Goal: Find specific page/section: Find specific page/section

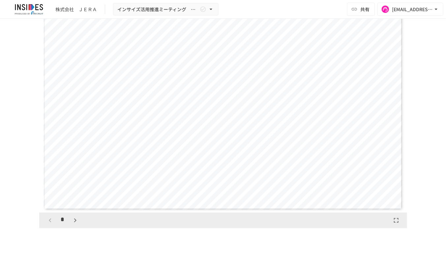
scroll to position [604, 0]
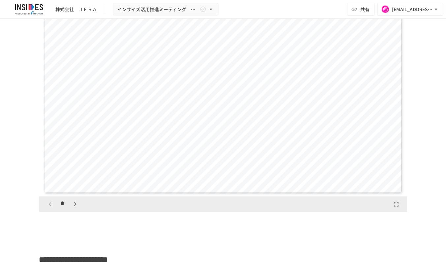
click at [71, 204] on icon "button" at bounding box center [75, 205] width 8 height 8
click at [48, 203] on icon "button" at bounding box center [50, 205] width 8 height 8
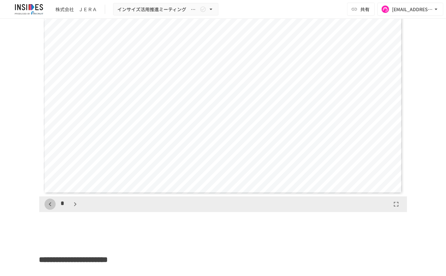
click at [49, 203] on icon "button" at bounding box center [50, 205] width 2 height 4
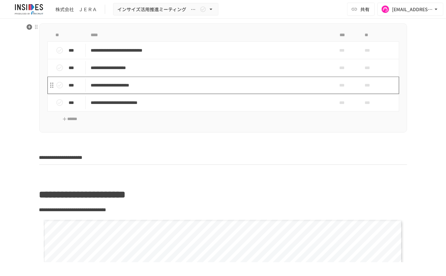
scroll to position [274, 0]
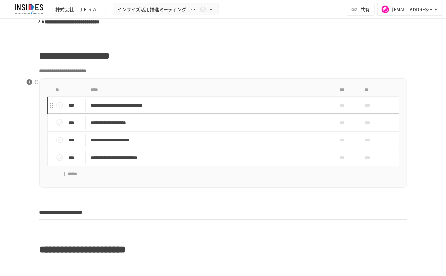
click at [229, 106] on p "**********" at bounding box center [209, 105] width 237 height 8
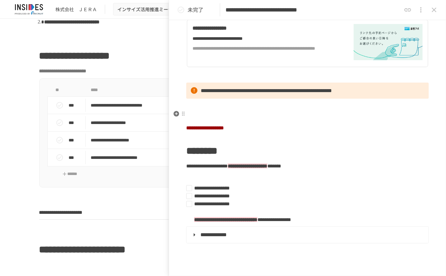
scroll to position [329, 0]
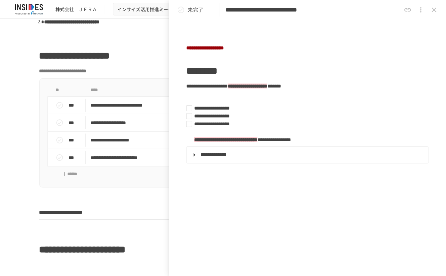
click at [434, 9] on icon "close drawer" at bounding box center [434, 10] width 8 height 8
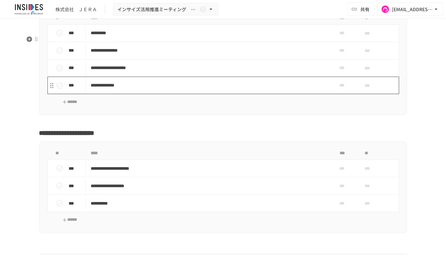
scroll to position [1606, 0]
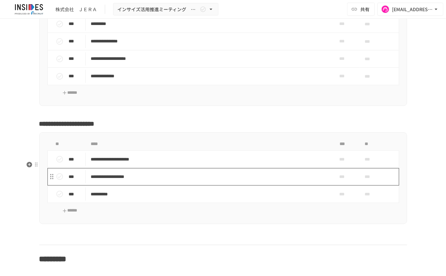
click at [145, 181] on p "**********" at bounding box center [209, 177] width 237 height 8
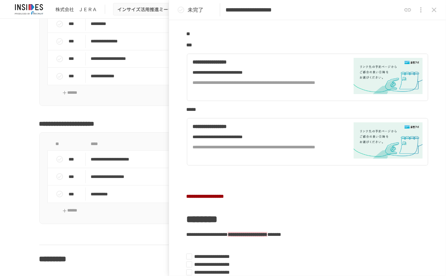
scroll to position [165, 0]
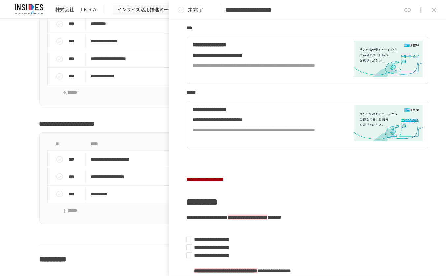
click at [439, 11] on button "close drawer" at bounding box center [433, 9] width 13 height 13
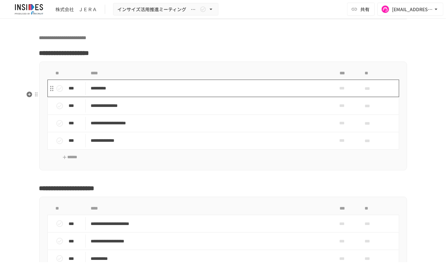
scroll to position [1496, 0]
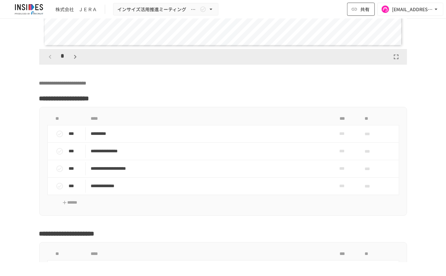
click at [356, 13] on button "共有" at bounding box center [361, 9] width 28 height 13
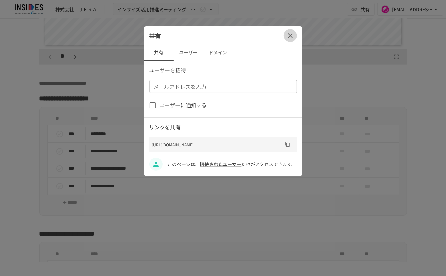
click at [291, 35] on icon "button" at bounding box center [290, 35] width 5 height 5
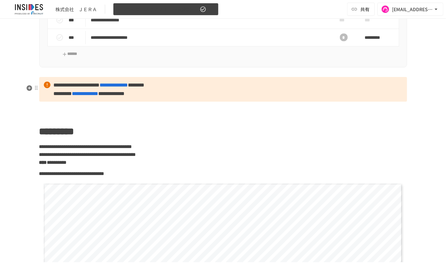
scroll to position [329, 0]
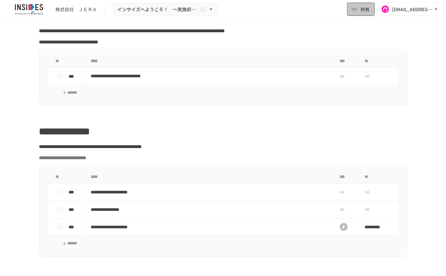
click at [363, 12] on span "共有" at bounding box center [364, 9] width 9 height 7
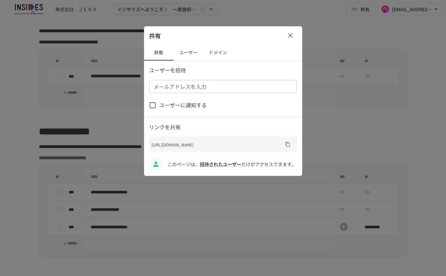
click at [290, 34] on icon "button" at bounding box center [290, 36] width 8 height 8
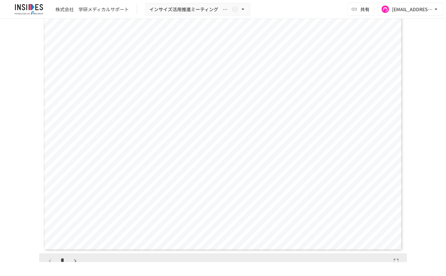
scroll to position [549, 0]
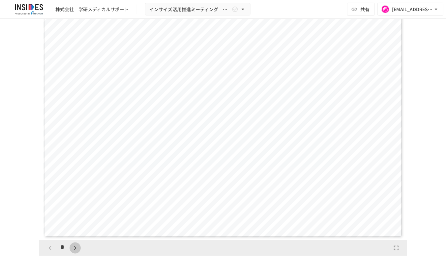
click at [71, 249] on icon "button" at bounding box center [75, 248] width 8 height 8
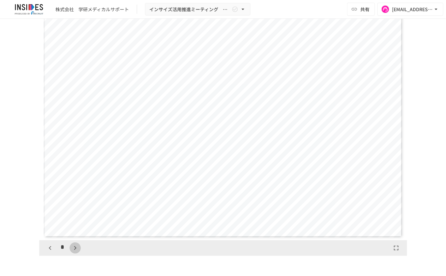
scroll to position [1268, 0]
click at [46, 246] on icon "button" at bounding box center [50, 248] width 8 height 8
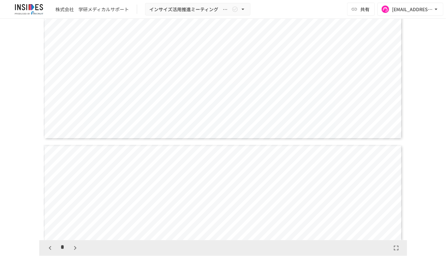
click at [46, 246] on icon "button" at bounding box center [50, 248] width 8 height 8
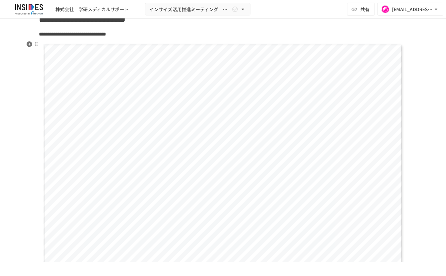
scroll to position [219, 0]
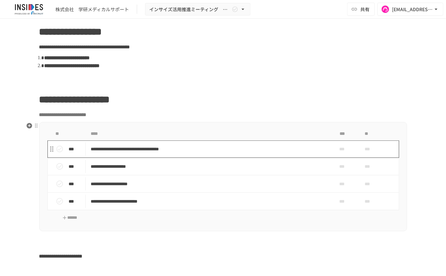
click at [239, 148] on p "**********" at bounding box center [209, 149] width 237 height 8
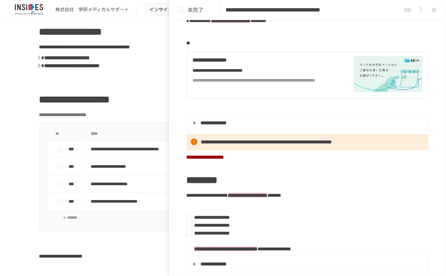
scroll to position [165, 0]
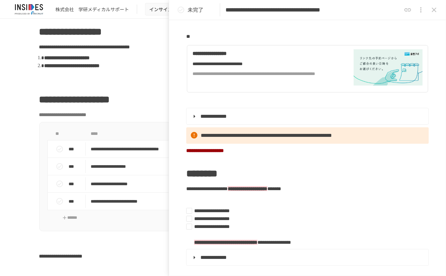
click at [436, 12] on icon "close drawer" at bounding box center [434, 10] width 8 height 8
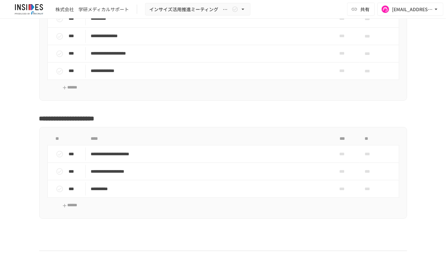
scroll to position [2086, 0]
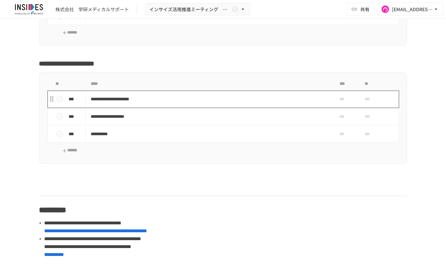
click at [205, 103] on p "**********" at bounding box center [209, 99] width 237 height 8
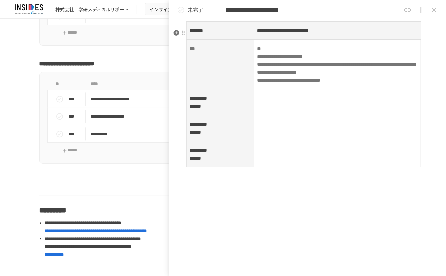
scroll to position [319, 0]
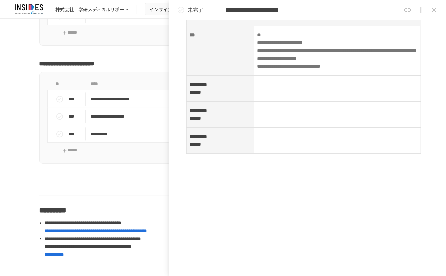
click at [430, 13] on icon "close drawer" at bounding box center [434, 10] width 8 height 8
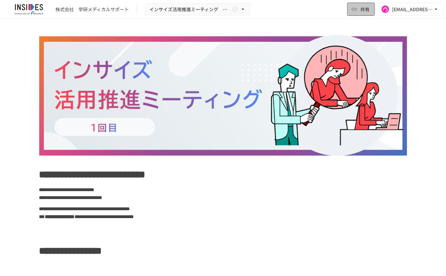
click at [355, 10] on icon "button" at bounding box center [354, 9] width 7 height 7
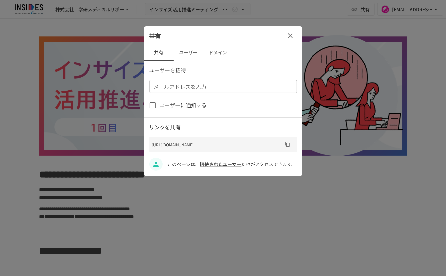
click at [291, 34] on icon "button" at bounding box center [290, 35] width 5 height 5
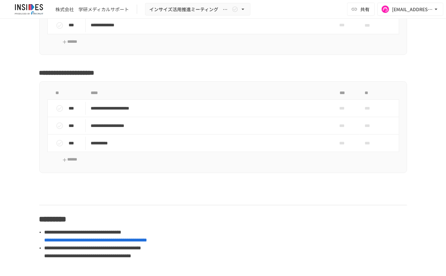
scroll to position [2086, 0]
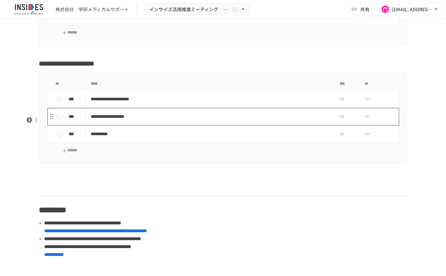
click at [145, 121] on p "**********" at bounding box center [209, 117] width 237 height 8
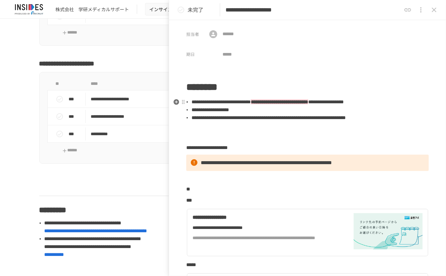
scroll to position [219, 0]
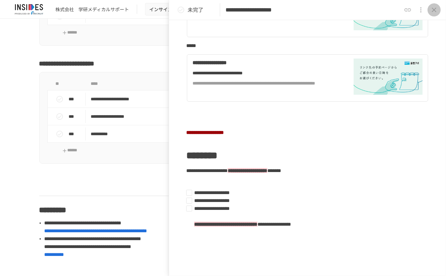
click at [436, 7] on icon "close drawer" at bounding box center [434, 10] width 8 height 8
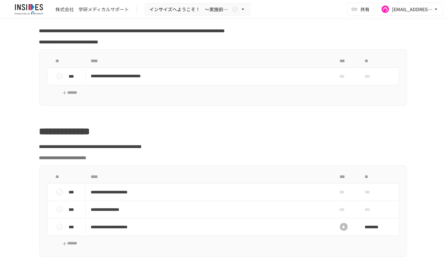
scroll to position [439, 0]
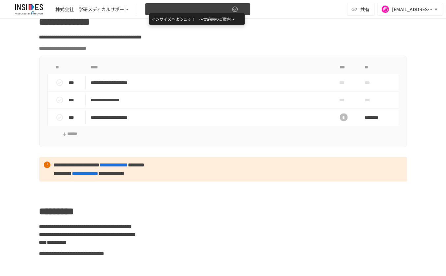
click at [190, 11] on span "インサイズへようこそ！　～実施前のご案内～" at bounding box center [189, 9] width 81 height 8
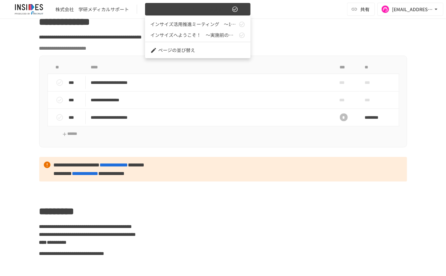
click at [190, 11] on div at bounding box center [223, 138] width 446 height 276
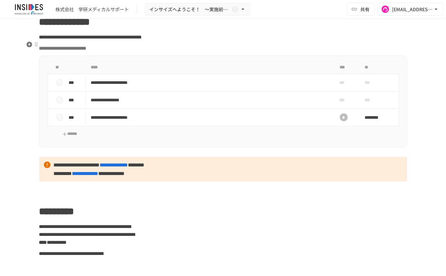
click at [142, 40] on span "**********" at bounding box center [90, 37] width 103 height 5
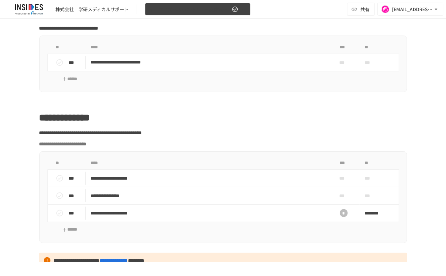
scroll to position [329, 0]
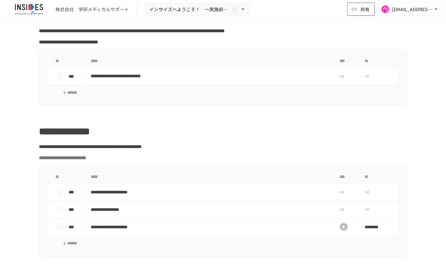
click at [356, 10] on icon "button" at bounding box center [354, 9] width 7 height 7
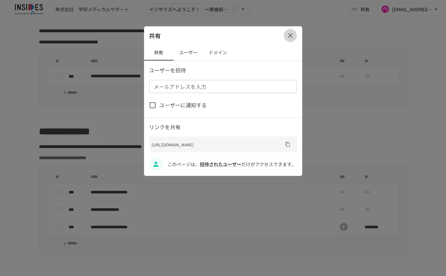
click at [290, 36] on icon "button" at bounding box center [290, 35] width 5 height 5
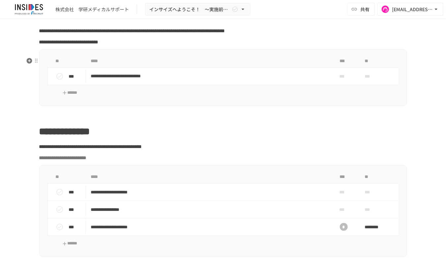
scroll to position [494, 0]
